Goal: Obtain resource: Download file/media

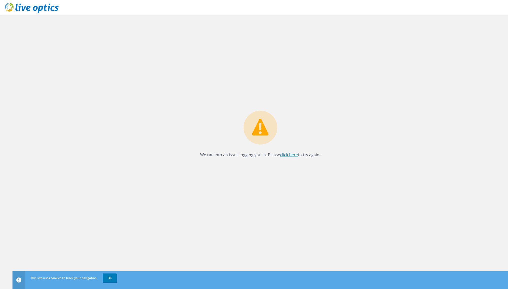
click at [288, 156] on link "click here" at bounding box center [289, 155] width 18 height 6
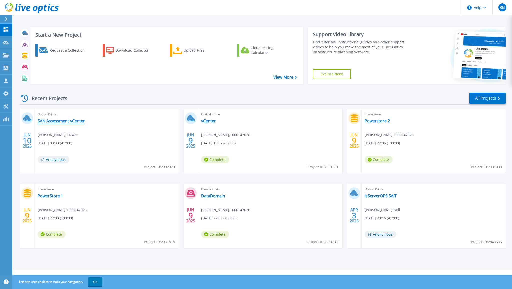
click at [56, 123] on link "SAN Assessment vCenter" at bounding box center [61, 120] width 47 height 5
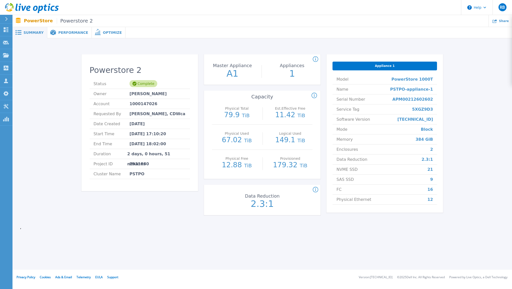
click at [68, 33] on span "Performance" at bounding box center [73, 33] width 30 height 4
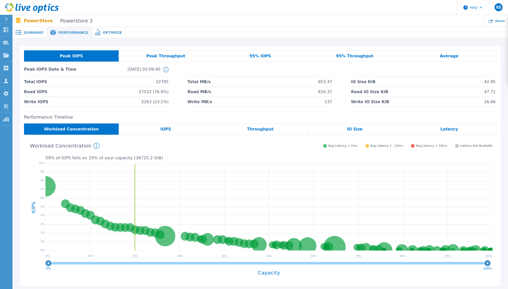
click at [154, 54] on span "Peak Throughput" at bounding box center [166, 56] width 39 height 4
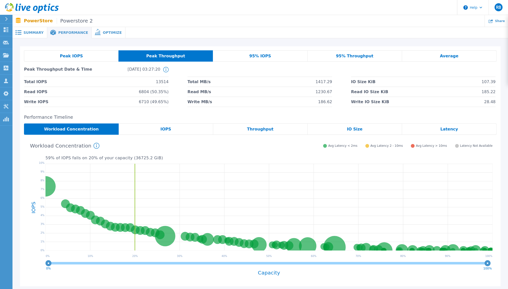
scroll to position [46, 0]
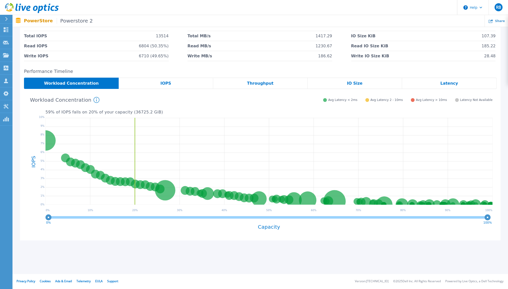
click at [170, 82] on span "IOPS" at bounding box center [166, 83] width 11 height 4
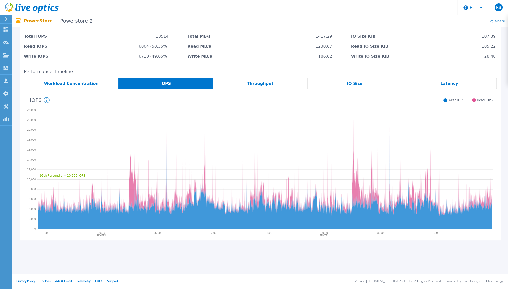
scroll to position [46, 0]
click at [130, 159] on icon "95th Percentile = 10,300 IOPS" at bounding box center [265, 168] width 456 height 125
click at [349, 82] on span "IO Size" at bounding box center [355, 84] width 16 height 4
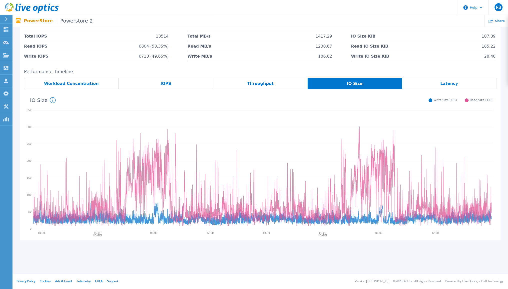
scroll to position [0, 0]
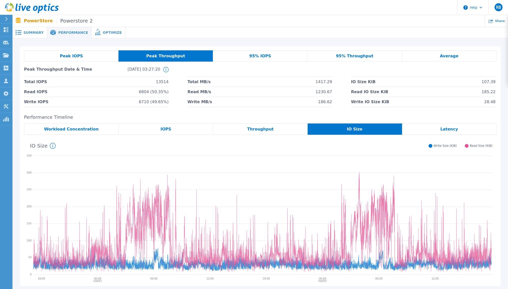
click at [103, 32] on span "Optimize" at bounding box center [112, 33] width 19 height 4
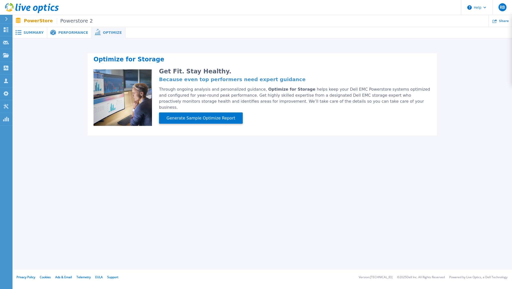
click at [206, 106] on div "Get Fit. Stay Healthy. Because even top performers need expert guidance Through…" at bounding box center [291, 97] width 279 height 57
click at [198, 115] on button "Generate Sample Optimize Report" at bounding box center [201, 117] width 84 height 11
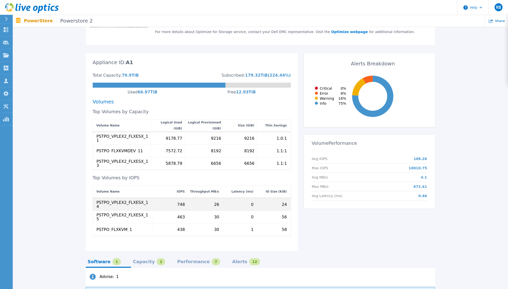
scroll to position [152, 0]
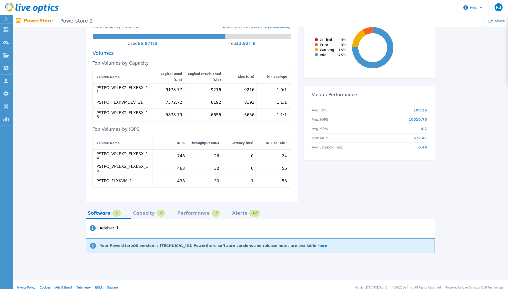
click at [142, 211] on div "Capacity" at bounding box center [144, 213] width 22 height 4
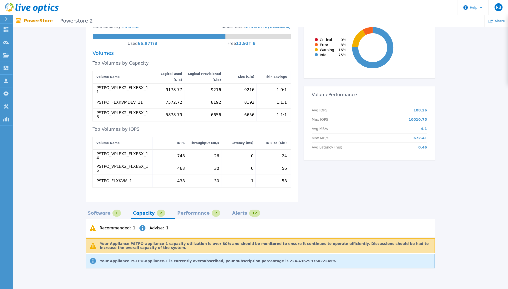
click at [183, 211] on div "Performance" at bounding box center [193, 213] width 33 height 4
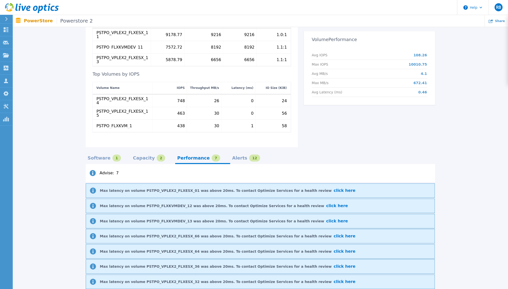
scroll to position [206, 0]
click at [232, 156] on div "Alerts" at bounding box center [239, 158] width 15 height 4
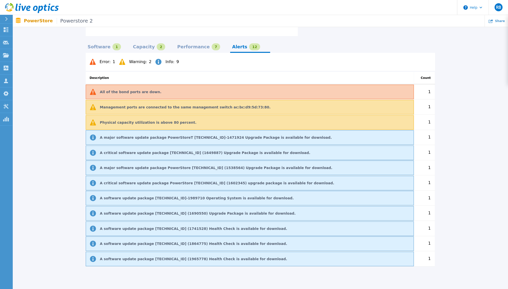
scroll to position [316, 0]
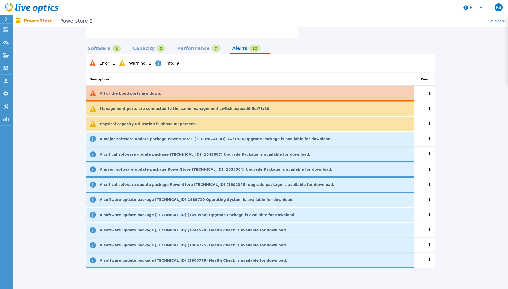
click at [60, 24] on div "PowerStore Powerstore 2 Share" at bounding box center [261, 21] width 496 height 12
click at [62, 22] on span "Powerstore 2" at bounding box center [75, 21] width 36 height 6
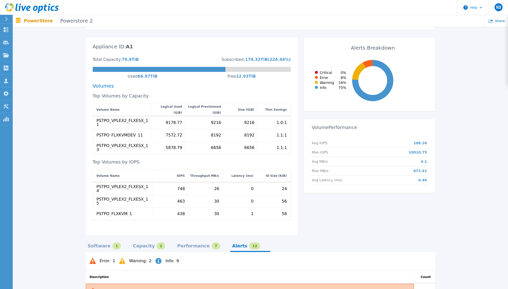
scroll to position [0, 0]
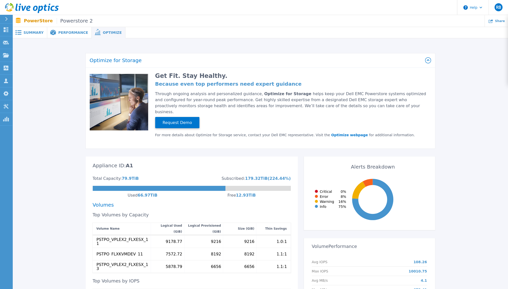
click at [75, 20] on span "Powerstore 2" at bounding box center [75, 21] width 36 height 6
click at [40, 20] on p "PowerStore Powerstore 2" at bounding box center [58, 21] width 69 height 6
click at [40, 23] on p "PowerStore Powerstore 2" at bounding box center [58, 21] width 69 height 6
click at [60, 32] on span "Performance" at bounding box center [73, 33] width 30 height 4
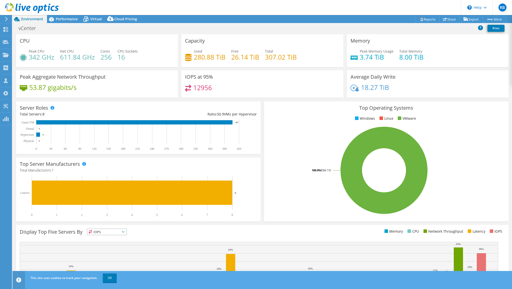
select select "USD"
click at [91, 20] on span "Virtual" at bounding box center [96, 19] width 12 height 5
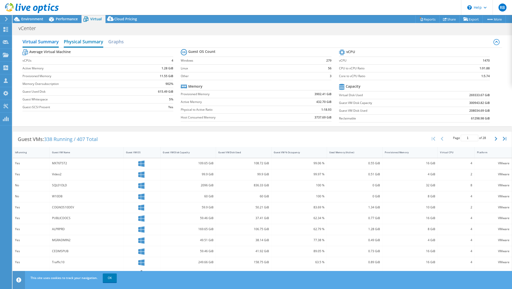
click at [81, 44] on h2 "Physical Summary" at bounding box center [84, 42] width 40 height 11
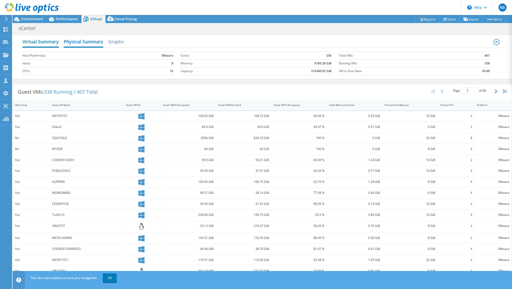
click at [42, 41] on h2 "Virtual Summary" at bounding box center [41, 42] width 36 height 11
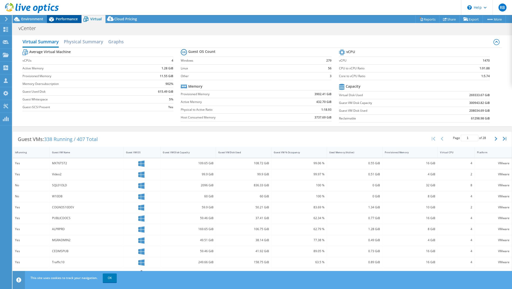
click at [55, 19] on icon at bounding box center [51, 19] width 9 height 9
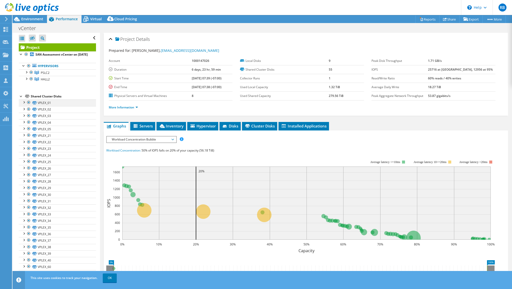
click at [24, 104] on div at bounding box center [23, 101] width 5 height 5
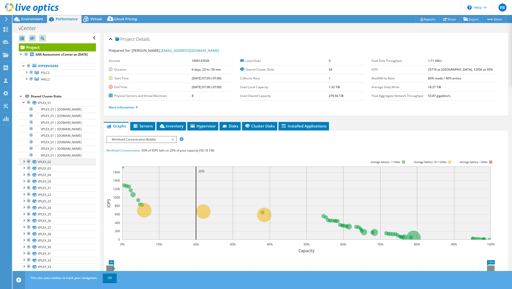
click at [23, 163] on div at bounding box center [23, 160] width 5 height 5
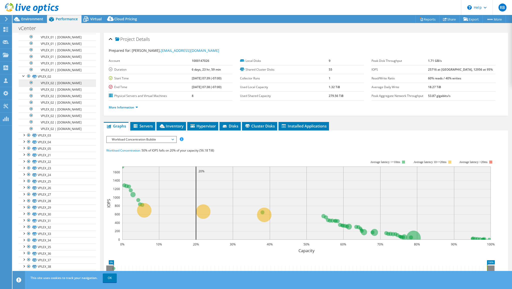
scroll to position [89, 0]
click at [23, 134] on div at bounding box center [23, 131] width 5 height 5
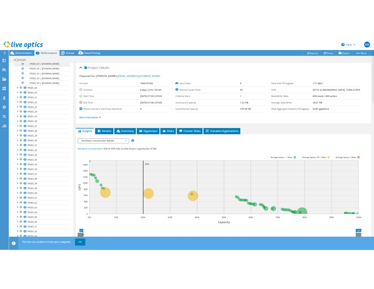
scroll to position [219, 0]
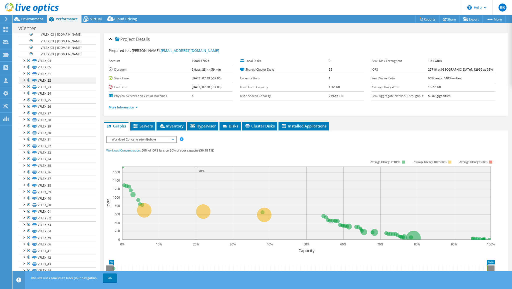
click at [23, 82] on div at bounding box center [23, 79] width 5 height 5
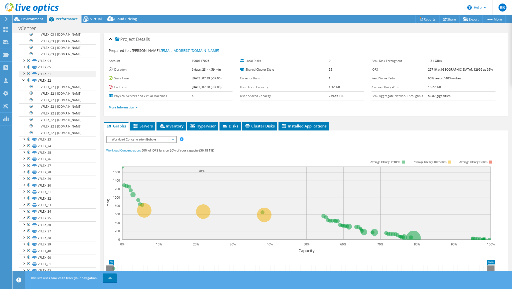
click at [23, 76] on div at bounding box center [23, 73] width 5 height 5
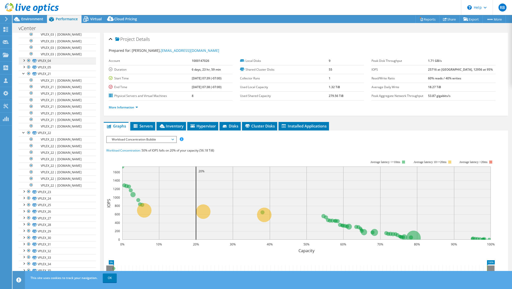
click at [22, 171] on ul "VPLEX_01 VPLEX_01 | flxs2esx02.private.coquitlam.bc.ca VPLEX_01 | flxs2esx04.pr…" at bounding box center [57, 191] width 77 height 622
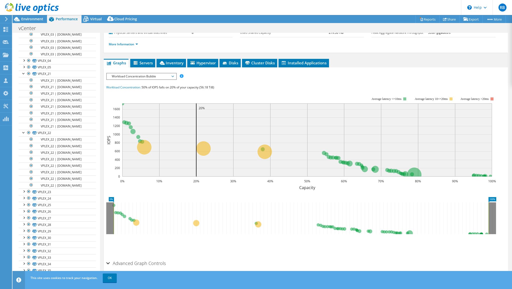
scroll to position [75, 0]
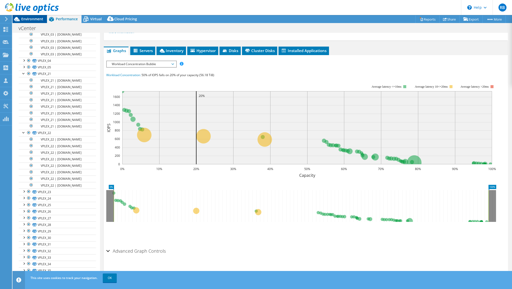
click at [29, 19] on span "Environment" at bounding box center [32, 19] width 22 height 5
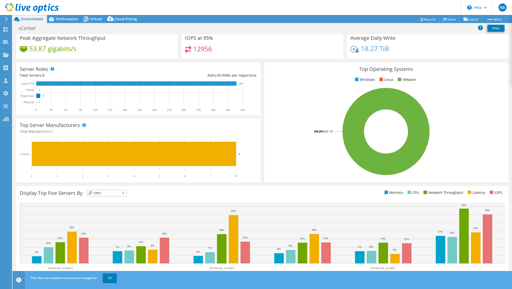
scroll to position [45, 0]
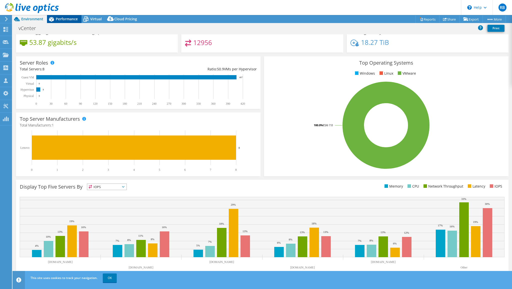
click at [75, 19] on span "Performance" at bounding box center [67, 19] width 22 height 5
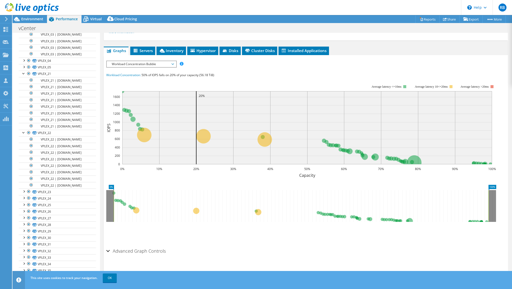
scroll to position [0, 0]
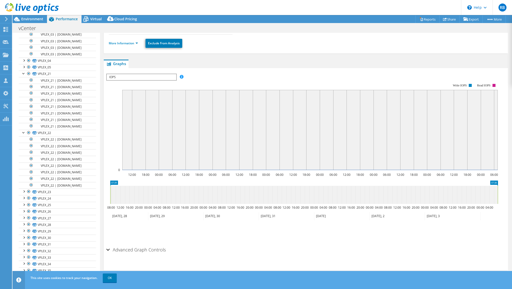
scroll to position [56, 0]
click at [126, 43] on link "More Information" at bounding box center [123, 44] width 29 height 4
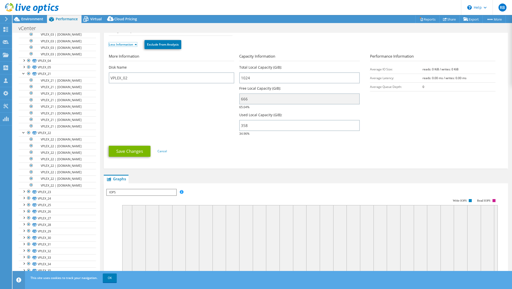
scroll to position [0, 0]
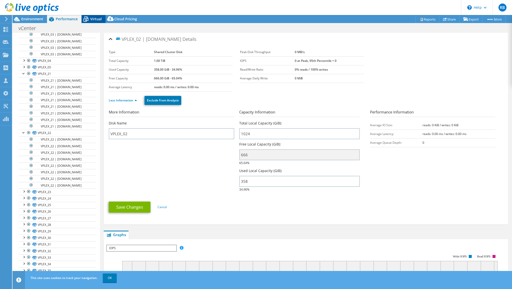
click at [89, 19] on icon at bounding box center [86, 19] width 9 height 9
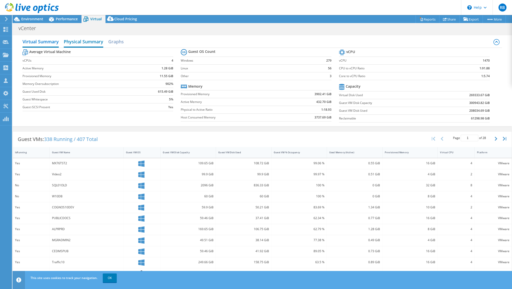
click at [89, 40] on h2 "Physical Summary" at bounding box center [84, 42] width 40 height 11
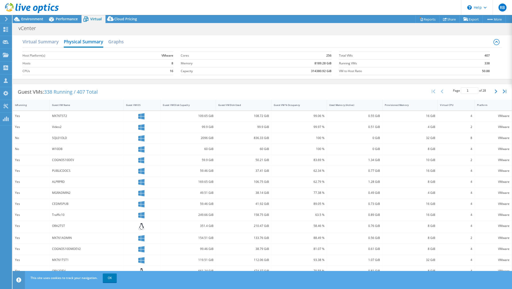
click at [324, 90] on div "Guest VMs: 338 Running / 407 Total Page 1 of 28 5 rows 10 rows 20 rows 25 rows …" at bounding box center [262, 92] width 499 height 16
click at [111, 277] on link "OK" at bounding box center [110, 277] width 14 height 9
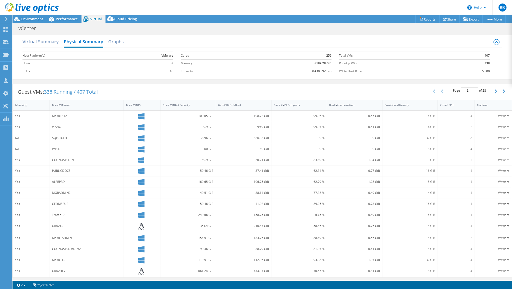
scroll to position [169, 0]
click at [496, 93] on icon "button" at bounding box center [496, 91] width 3 height 4
click at [496, 93] on button "button" at bounding box center [496, 92] width 9 height 10
click at [496, 93] on icon "button" at bounding box center [496, 91] width 3 height 4
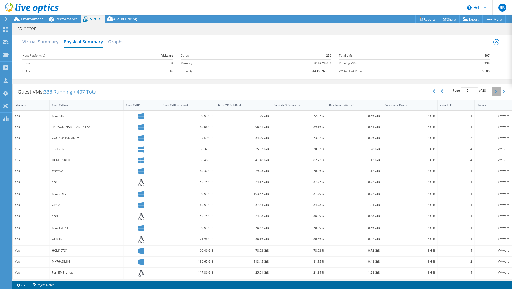
click at [496, 93] on button "button" at bounding box center [496, 92] width 9 height 10
type input "6"
click at [323, 94] on div "Guest VMs: 338 Running / 407 Total Page 6 of 28 5 rows 10 rows 20 rows 25 rows …" at bounding box center [262, 92] width 499 height 16
click at [35, 19] on span "Environment" at bounding box center [32, 19] width 22 height 5
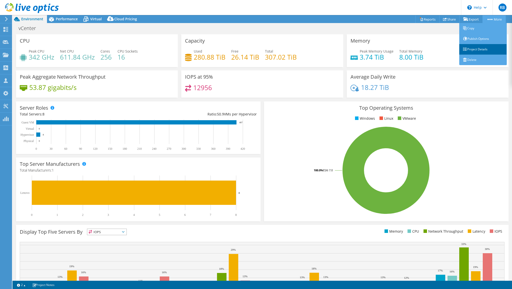
click at [481, 48] on link "Project Details" at bounding box center [483, 49] width 48 height 11
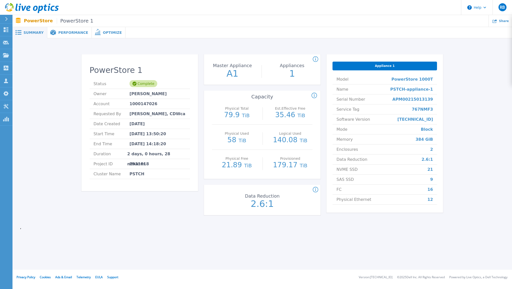
click at [67, 32] on span "Performance" at bounding box center [73, 33] width 30 height 4
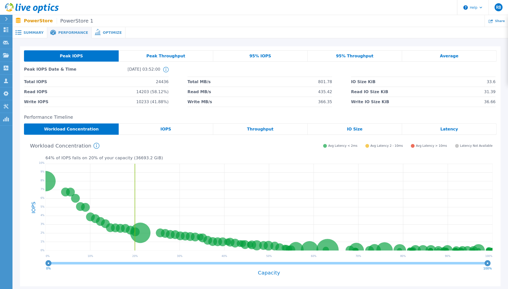
click at [167, 127] on span "IOPS" at bounding box center [166, 129] width 11 height 4
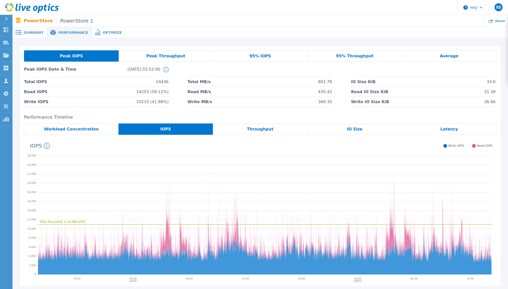
click at [255, 127] on span "Throughput" at bounding box center [260, 129] width 27 height 4
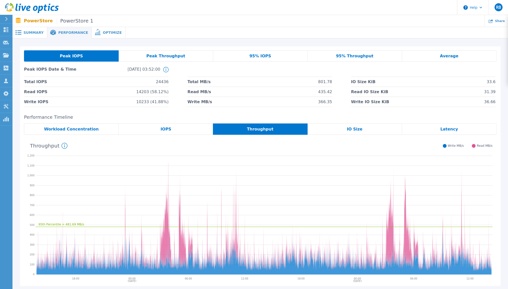
click at [421, 55] on div "Average" at bounding box center [449, 55] width 95 height 11
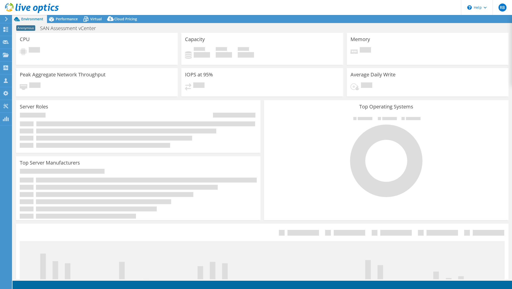
select select "USD"
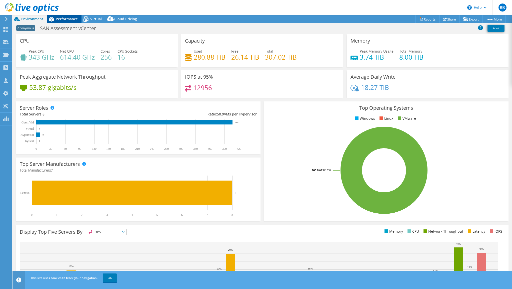
click at [70, 17] on span "Performance" at bounding box center [67, 19] width 22 height 5
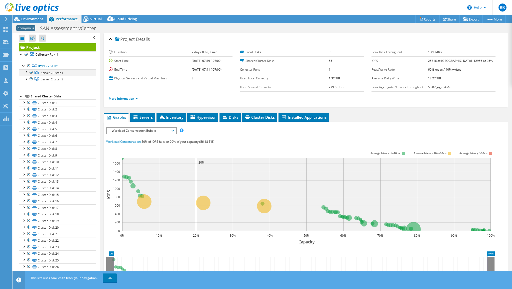
click at [26, 71] on div at bounding box center [26, 71] width 5 height 5
click at [26, 106] on div at bounding box center [26, 104] width 5 height 5
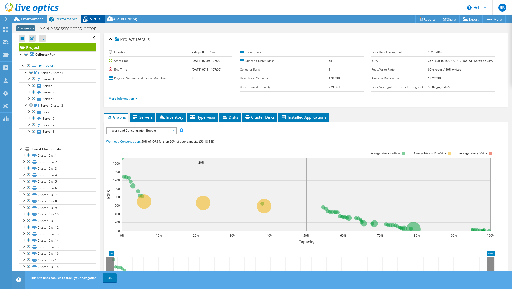
click at [96, 19] on span "Virtual" at bounding box center [96, 19] width 12 height 5
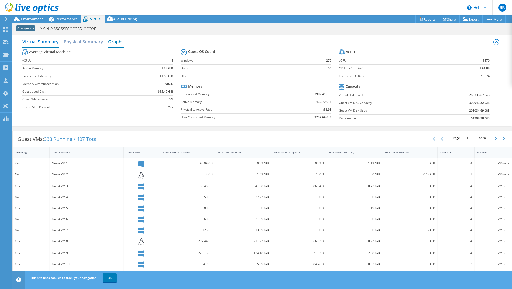
click at [122, 41] on h2 "Graphs" at bounding box center [116, 42] width 16 height 11
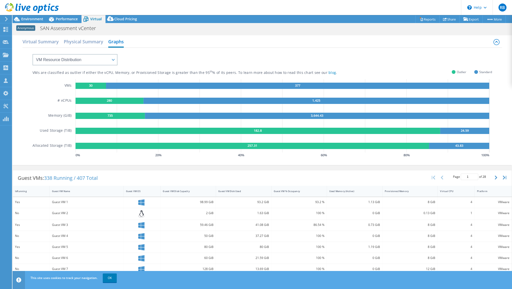
scroll to position [67, 0]
click at [104, 60] on select "VM Resource Distribution Provisioning Contrast Over Provisioning" at bounding box center [75, 59] width 85 height 11
click at [210, 57] on div "VMs are classified as outlier if either the vCPU, Memory, or Provisioned Storag…" at bounding box center [263, 103] width 460 height 111
click at [43, 43] on h2 "Virtual Summary" at bounding box center [41, 42] width 36 height 11
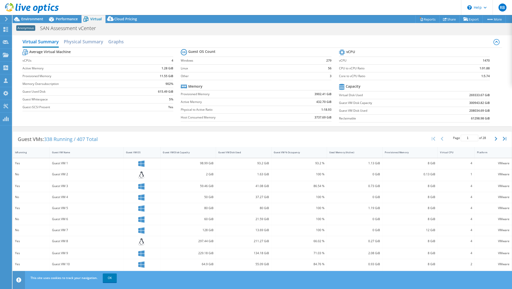
scroll to position [47, 0]
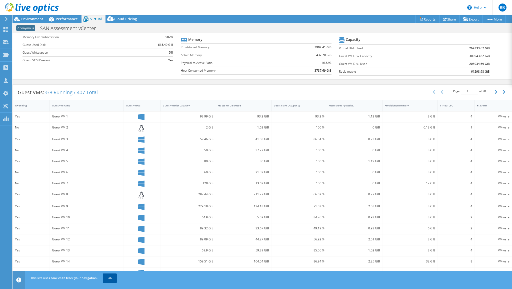
click at [110, 279] on link "OK" at bounding box center [110, 277] width 14 height 9
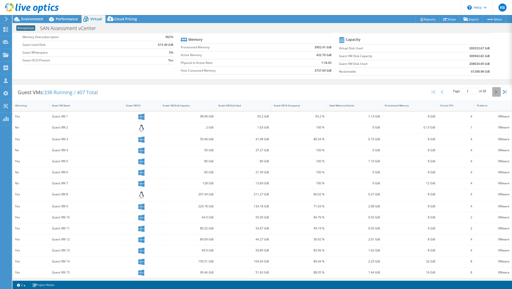
click at [495, 91] on icon "button" at bounding box center [496, 92] width 3 height 4
click at [495, 91] on icon "button" at bounding box center [496, 93] width 3 height 4
click at [495, 91] on icon "button" at bounding box center [496, 92] width 3 height 4
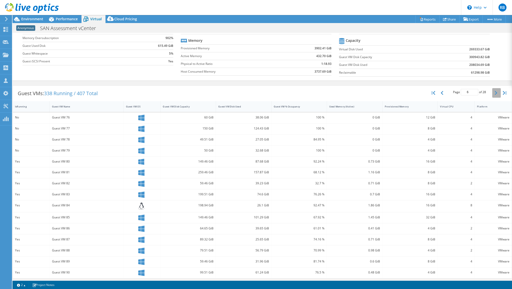
click at [495, 91] on icon "button" at bounding box center [496, 93] width 3 height 4
click at [495, 91] on icon "button" at bounding box center [496, 92] width 3 height 4
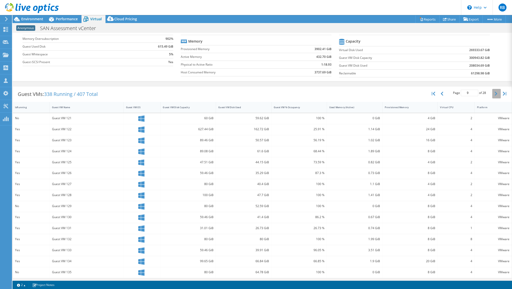
click at [495, 92] on icon "button" at bounding box center [496, 94] width 3 height 4
click at [495, 91] on icon "button" at bounding box center [496, 93] width 3 height 4
click at [495, 91] on icon "button" at bounding box center [496, 92] width 3 height 4
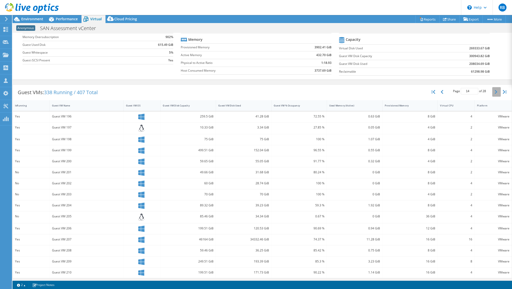
click at [495, 91] on icon "button" at bounding box center [496, 92] width 3 height 4
click at [495, 92] on icon "button" at bounding box center [496, 94] width 3 height 4
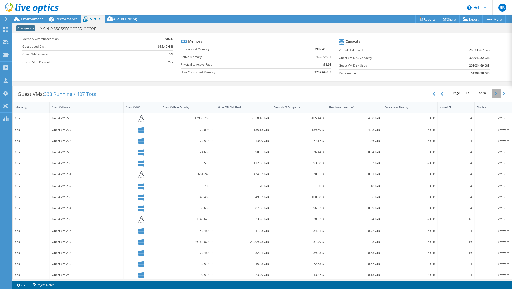
scroll to position [47, 0]
click at [495, 91] on icon "button" at bounding box center [496, 92] width 3 height 4
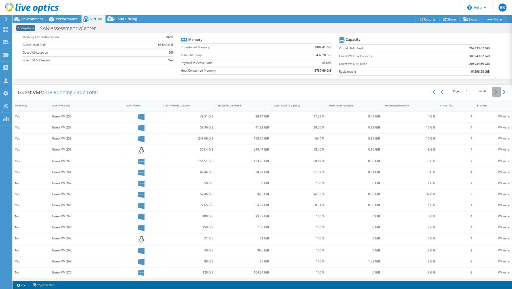
click at [495, 91] on icon "button" at bounding box center [496, 92] width 3 height 4
type input "19"
click at [68, 20] on span "Performance" at bounding box center [67, 19] width 22 height 5
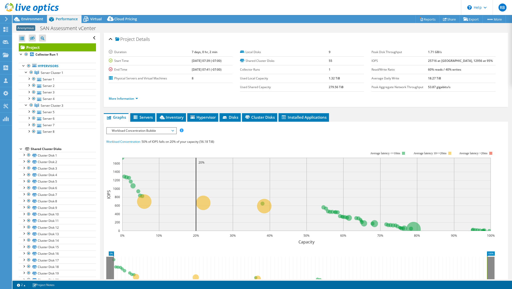
click at [155, 129] on span "Workload Concentration Bubble" at bounding box center [141, 131] width 64 height 6
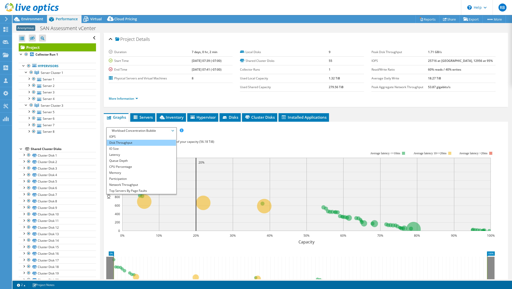
click at [131, 141] on li "Disk Throughput" at bounding box center [141, 143] width 69 height 6
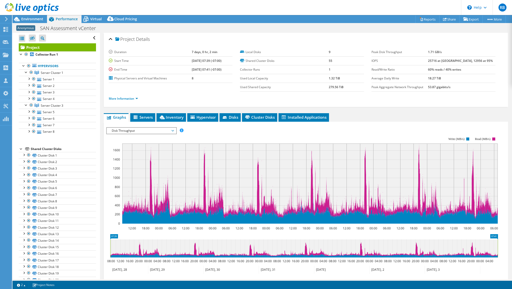
scroll to position [52, 0]
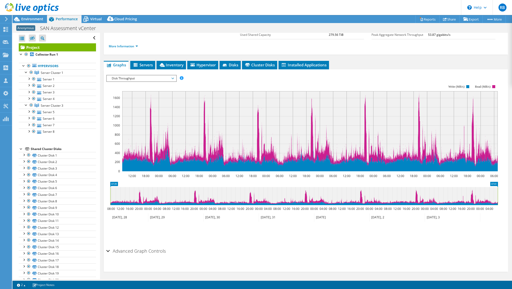
click at [109, 250] on div "Advanced Graph Controls" at bounding box center [305, 251] width 399 height 11
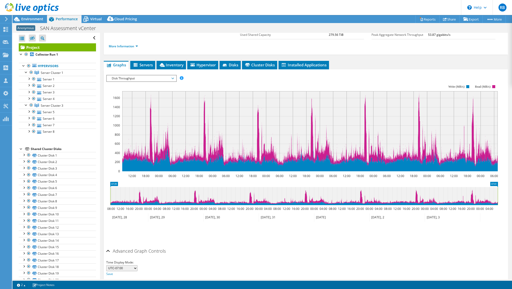
scroll to position [72, 0]
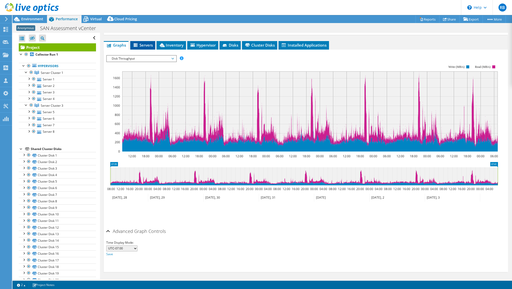
click at [147, 45] on span "Servers" at bounding box center [143, 45] width 20 height 5
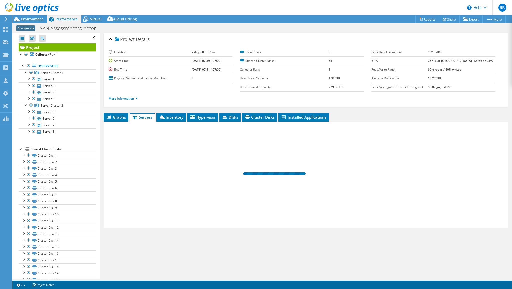
scroll to position [0, 0]
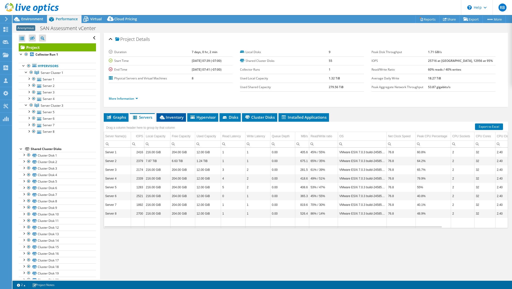
click at [169, 116] on span "Inventory" at bounding box center [171, 117] width 25 height 5
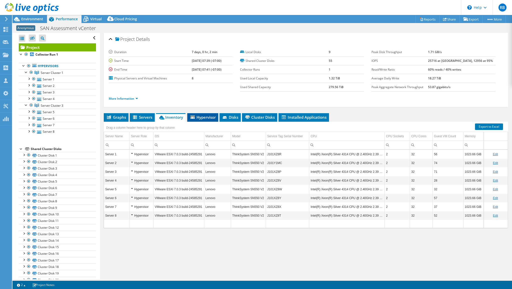
click at [209, 116] on span "Hypervisor" at bounding box center [203, 117] width 26 height 5
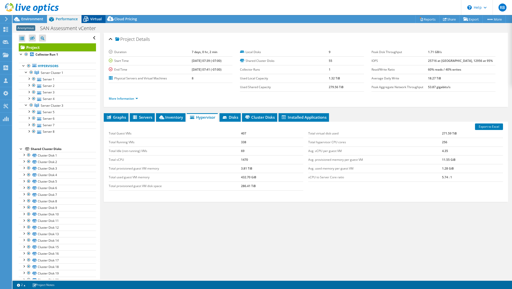
click at [95, 20] on span "Virtual" at bounding box center [96, 19] width 12 height 5
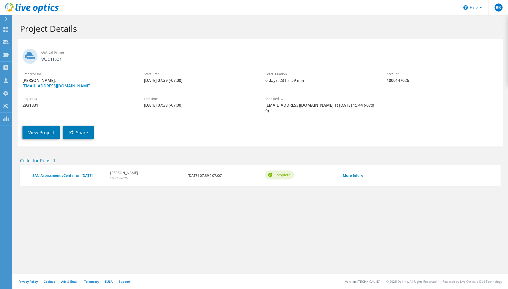
click at [64, 173] on link "SAN Assessment vCenter on [DATE]" at bounding box center [69, 176] width 73 height 6
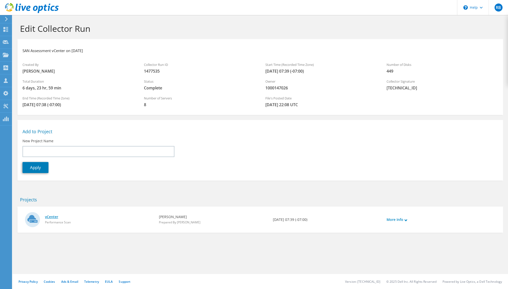
click at [52, 216] on link "vCenter" at bounding box center [99, 217] width 109 height 6
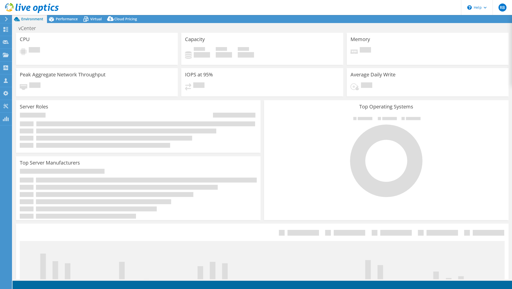
select select "USD"
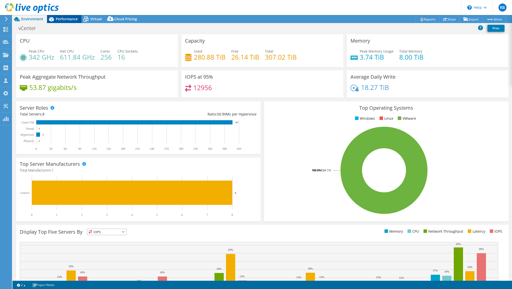
click at [62, 21] on span "Performance" at bounding box center [67, 19] width 22 height 5
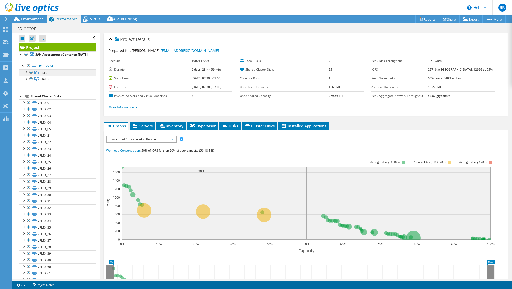
click at [48, 75] on span "PSLC2" at bounding box center [45, 73] width 9 height 4
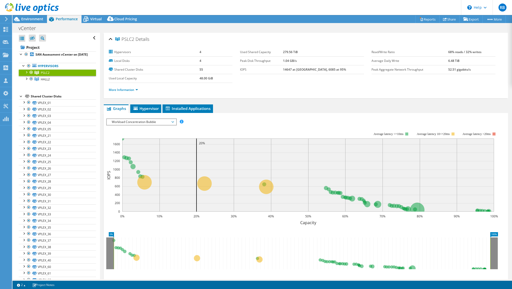
click at [27, 74] on div at bounding box center [26, 71] width 5 height 5
click at [148, 107] on span "Hypervisor" at bounding box center [146, 108] width 26 height 5
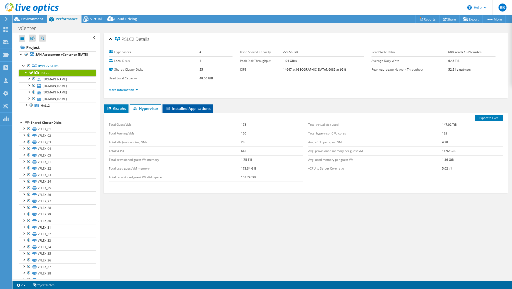
click at [198, 107] on span "Installed Applications" at bounding box center [188, 108] width 46 height 5
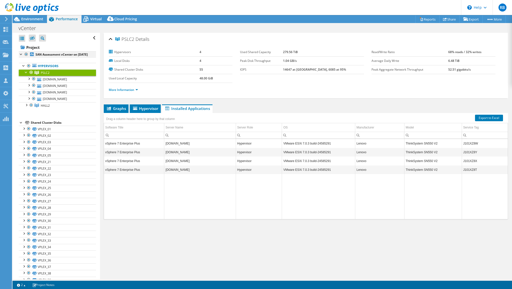
click at [21, 55] on div at bounding box center [21, 53] width 5 height 5
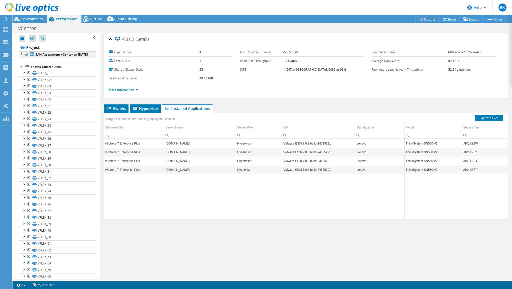
click at [21, 55] on div at bounding box center [21, 53] width 5 height 5
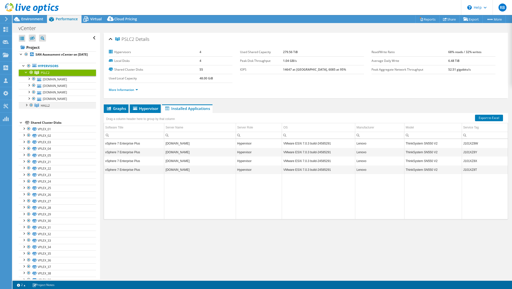
click at [26, 107] on div at bounding box center [26, 104] width 5 height 5
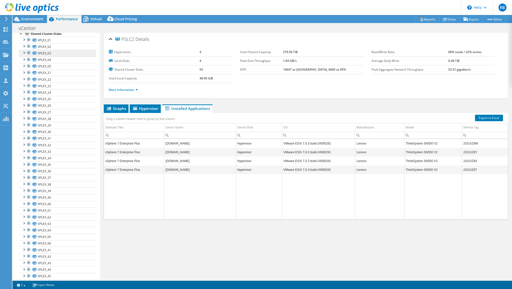
scroll to position [124, 0]
click at [43, 68] on link "VPLEX_21" at bounding box center [57, 64] width 77 height 7
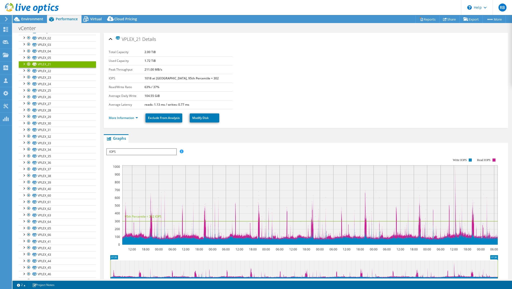
click at [25, 66] on div at bounding box center [23, 63] width 5 height 5
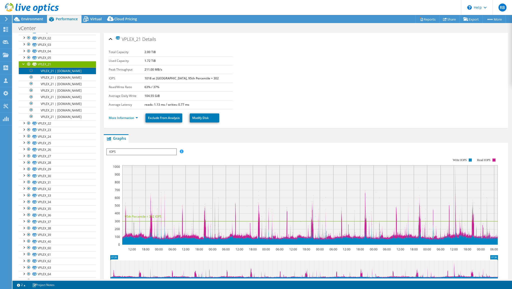
click at [61, 74] on link "VPLEX_21 | [DOMAIN_NAME]" at bounding box center [57, 71] width 77 height 7
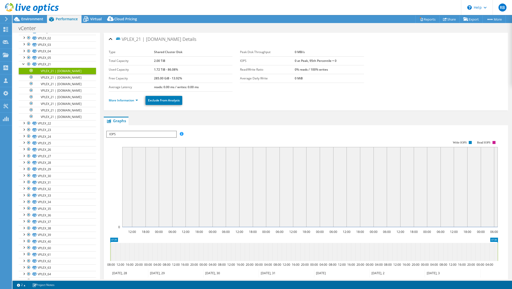
scroll to position [56, 0]
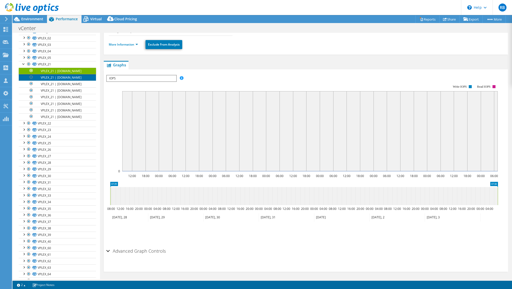
click at [60, 81] on link "VPLEX_21 | [DOMAIN_NAME]" at bounding box center [57, 77] width 77 height 7
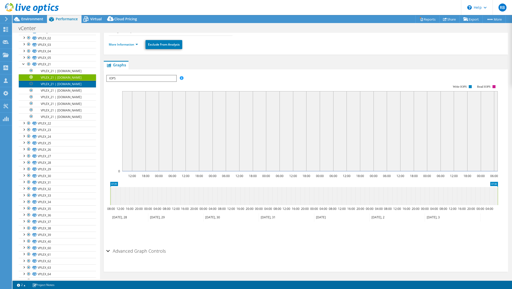
click at [56, 87] on link "VPLEX_21 | [DOMAIN_NAME]" at bounding box center [57, 84] width 77 height 7
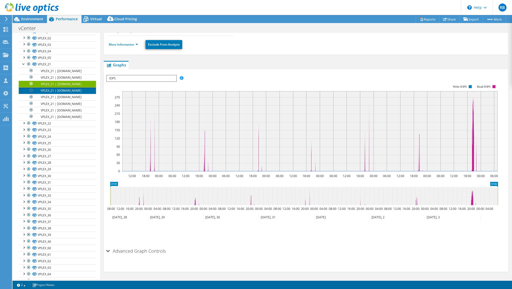
click at [56, 94] on link "VPLEX_21 | [DOMAIN_NAME]" at bounding box center [57, 90] width 77 height 7
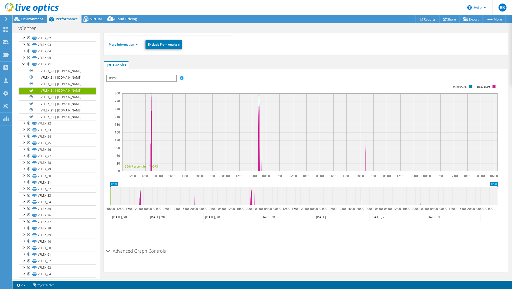
click at [135, 77] on span "IOPS" at bounding box center [141, 78] width 69 height 6
click at [123, 89] on li "Disk Throughput" at bounding box center [141, 90] width 69 height 6
click at [93, 19] on span "Virtual" at bounding box center [96, 19] width 12 height 5
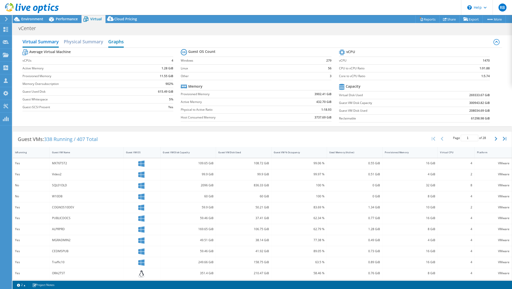
click at [114, 41] on h2 "Graphs" at bounding box center [116, 42] width 16 height 11
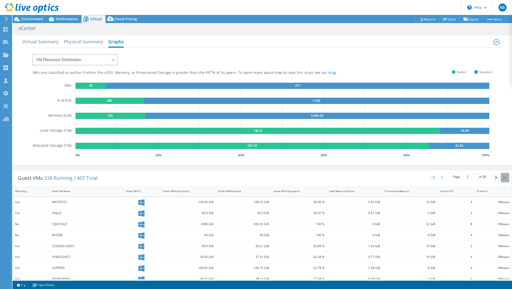
click at [503, 176] on icon "button" at bounding box center [505, 177] width 4 height 4
type input "28"
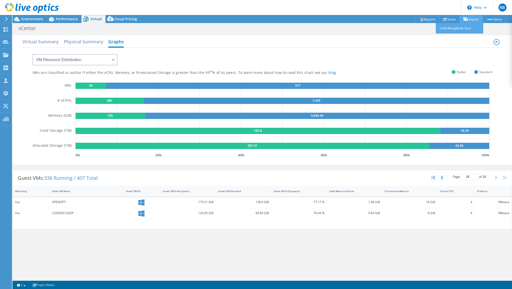
click at [472, 19] on link "Export" at bounding box center [471, 19] width 23 height 8
click at [39, 42] on h2 "Virtual Summary" at bounding box center [41, 42] width 36 height 11
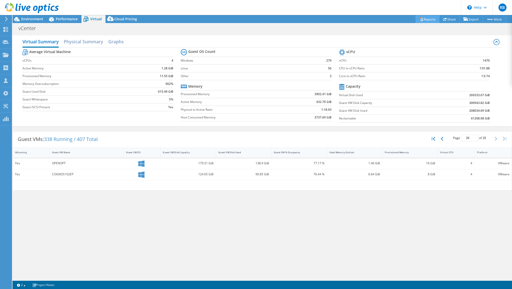
click at [421, 19] on link "Reports" at bounding box center [428, 19] width 24 height 8
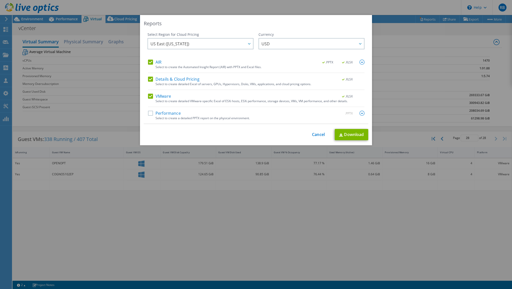
click at [149, 114] on label "Performance" at bounding box center [164, 113] width 33 height 5
click at [0, 0] on input "Performance" at bounding box center [0, 0] width 0 height 0
click at [229, 43] on span "US East ([US_STATE])" at bounding box center [202, 44] width 103 height 10
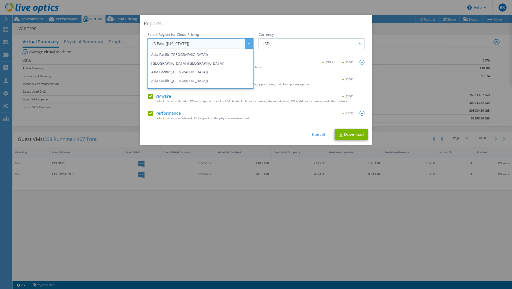
click at [229, 43] on span "US East ([US_STATE])" at bounding box center [202, 44] width 103 height 10
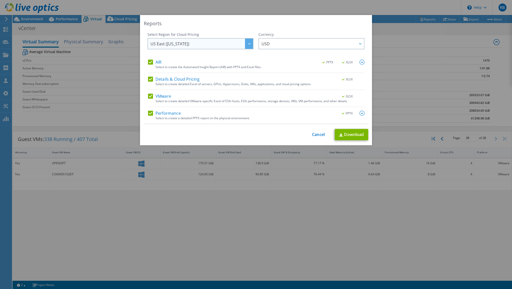
click at [229, 43] on span "US East ([US_STATE])" at bounding box center [202, 44] width 103 height 10
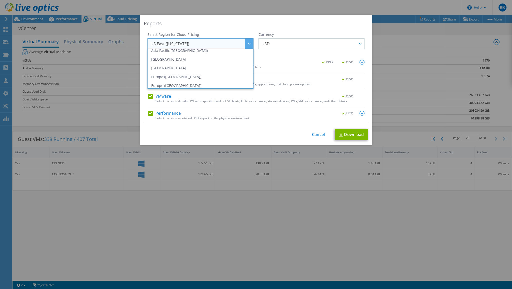
scroll to position [39, 0]
click at [178, 67] on li "[GEOGRAPHIC_DATA]" at bounding box center [201, 68] width 104 height 9
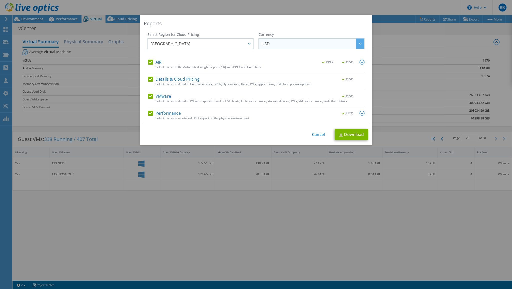
click at [293, 45] on span "USD" at bounding box center [313, 44] width 103 height 10
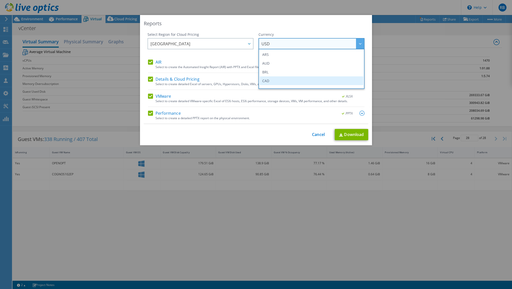
click at [272, 78] on li "CAD" at bounding box center [312, 80] width 104 height 9
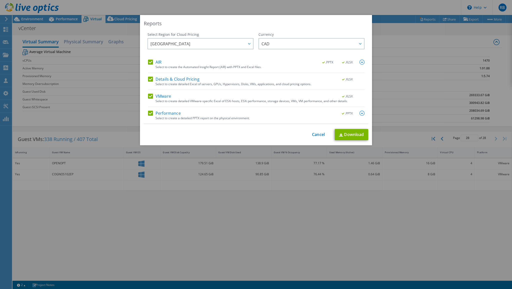
click at [150, 79] on label "Details & Cloud Pricing" at bounding box center [174, 79] width 52 height 5
click at [0, 0] on input "Details & Cloud Pricing" at bounding box center [0, 0] width 0 height 0
click at [345, 129] on link "Download" at bounding box center [352, 134] width 34 height 11
click at [247, 22] on div "Reports" at bounding box center [256, 23] width 225 height 7
